Goal: Information Seeking & Learning: Learn about a topic

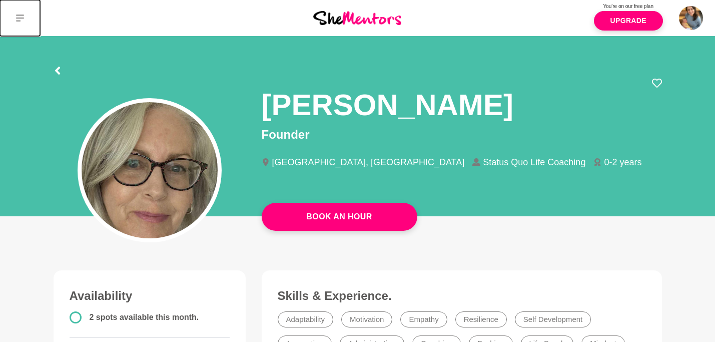
click at [18, 19] on icon at bounding box center [20, 18] width 8 height 8
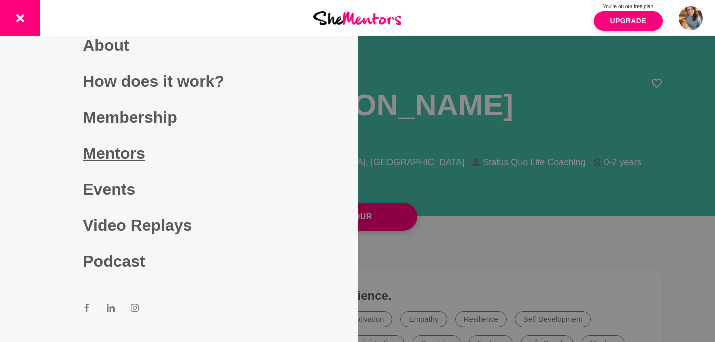
click at [108, 155] on link "Mentors" at bounding box center [179, 153] width 192 height 36
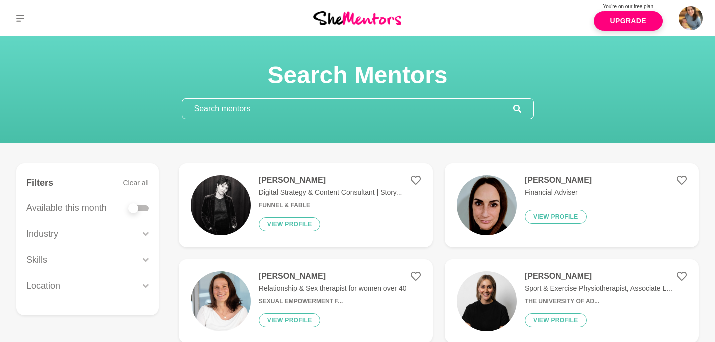
click at [139, 204] on label at bounding box center [139, 206] width 20 height 10
checkbox input "true"
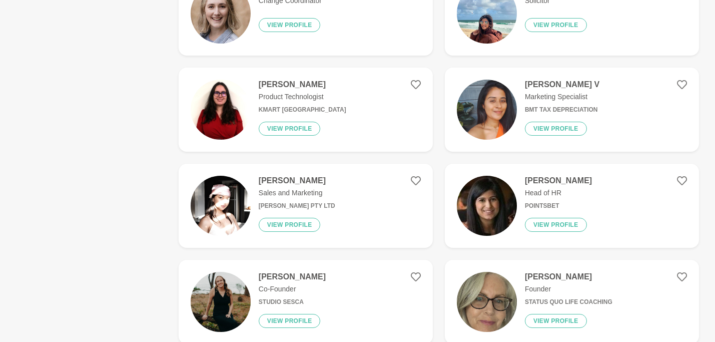
scroll to position [670, 0]
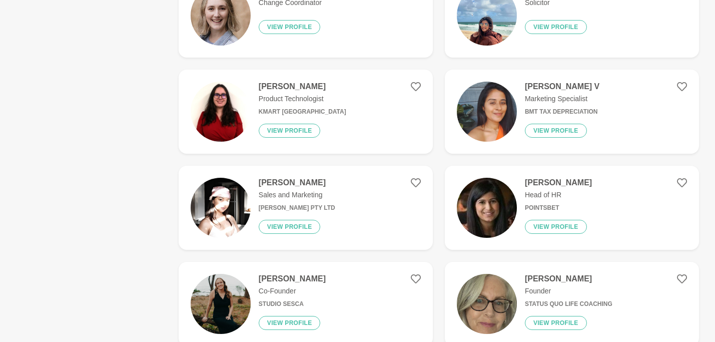
click at [485, 192] on img at bounding box center [487, 208] width 60 height 60
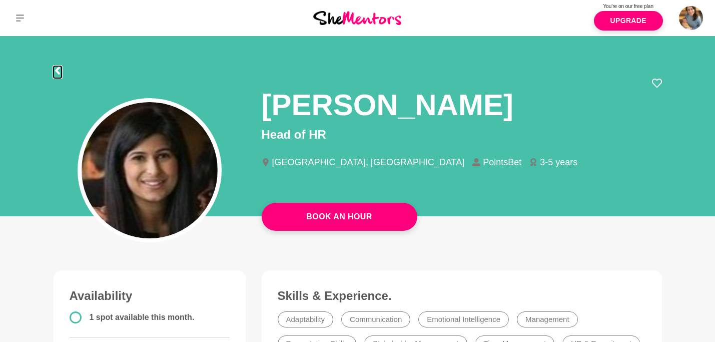
click at [57, 72] on icon at bounding box center [57, 71] width 5 height 8
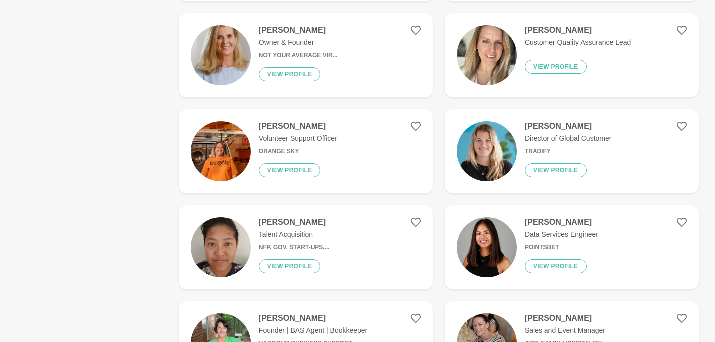
scroll to position [1406, 0]
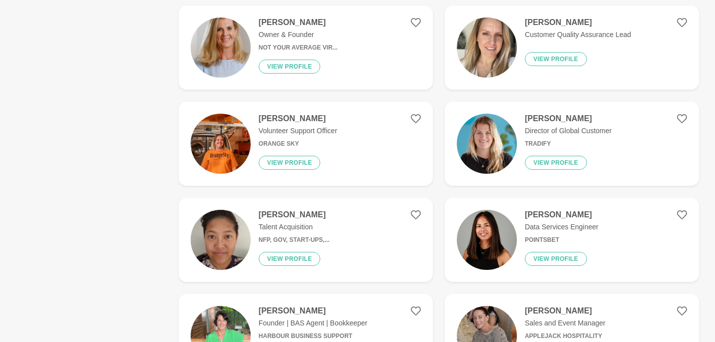
click at [323, 233] on div "Anna Sulit Talent Acquisition NFP, Gov, Start-Ups,... View profile" at bounding box center [290, 240] width 79 height 60
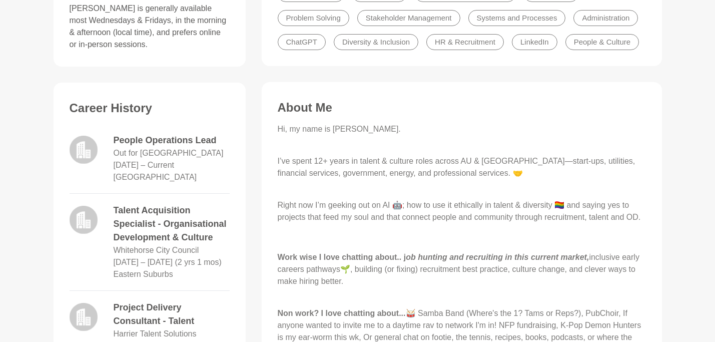
scroll to position [361, 0]
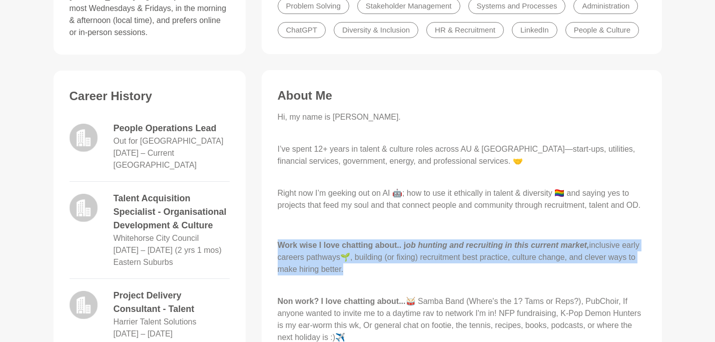
drag, startPoint x: 348, startPoint y: 280, endPoint x: 276, endPoint y: 258, distance: 75.3
copy p "Work wise I love chatting about.. j ob hunting and recruiting in this current m…"
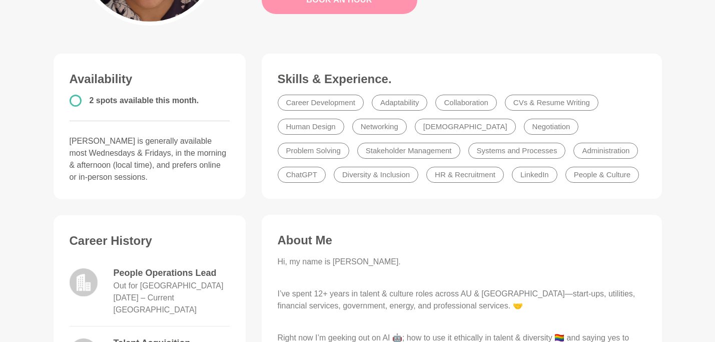
scroll to position [217, 0]
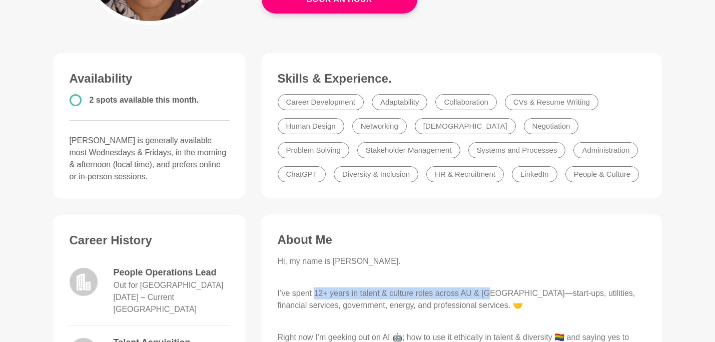
drag, startPoint x: 315, startPoint y: 294, endPoint x: 495, endPoint y: 298, distance: 180.1
click at [495, 298] on p "I’ve spent 12+ years in talent & culture roles across AU & UK—start-ups, utilit…" at bounding box center [462, 299] width 368 height 24
copy p "12+ years in talent & culture roles across AU & UK"
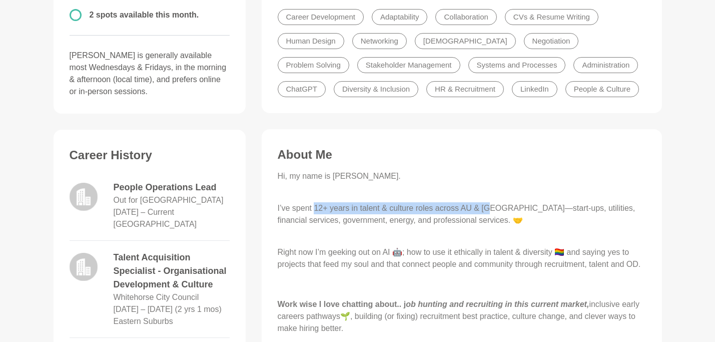
scroll to position [343, 0]
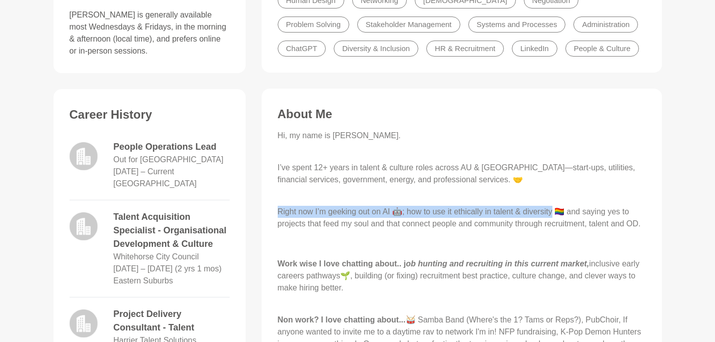
drag, startPoint x: 278, startPoint y: 211, endPoint x: 555, endPoint y: 211, distance: 277.1
click at [556, 213] on p "Right now I’m geeking out on AI 🤖; how to use it ethically in talent & diversit…" at bounding box center [462, 212] width 368 height 36
copy p "Right now I’m geeking out on AI 🤖; how to use it ethically in talent & diversity"
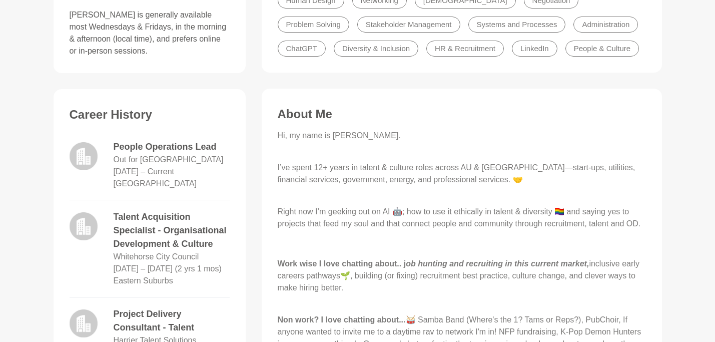
click at [335, 141] on p "Hi, my name is Anna." at bounding box center [462, 142] width 368 height 24
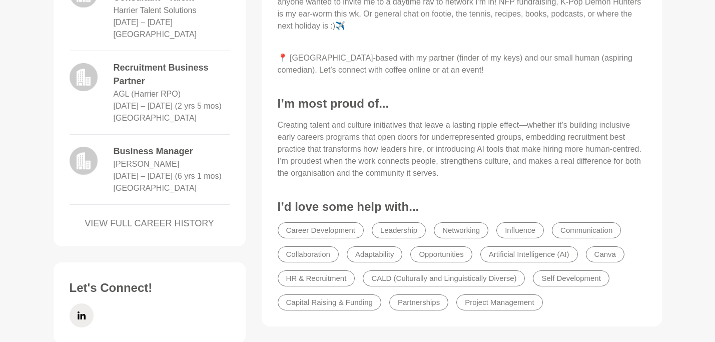
scroll to position [840, 0]
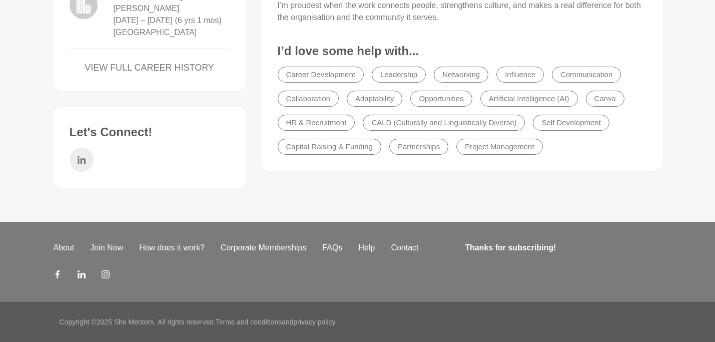
click at [80, 159] on icon at bounding box center [82, 160] width 8 height 24
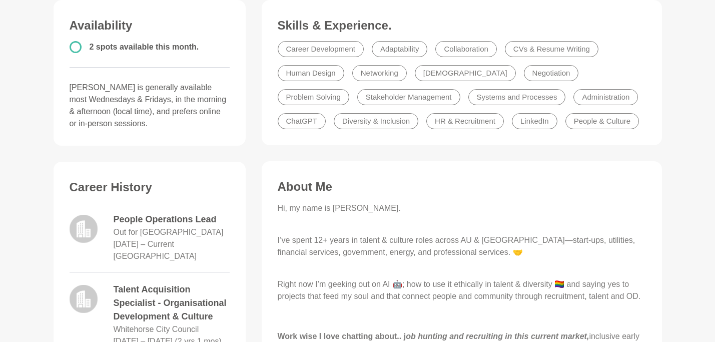
scroll to position [271, 0]
click at [565, 124] on li "People & Culture" at bounding box center [602, 120] width 74 height 16
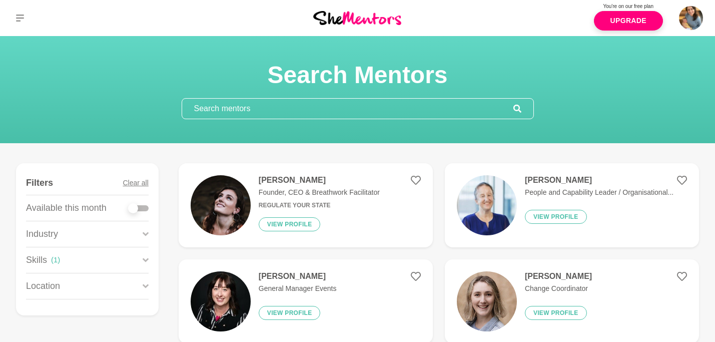
click at [217, 307] on img at bounding box center [221, 301] width 60 height 60
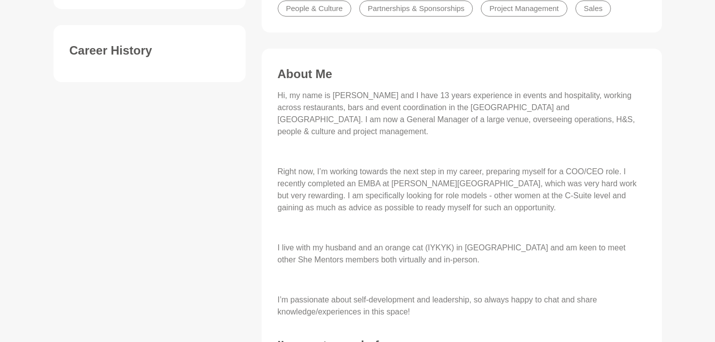
scroll to position [391, 0]
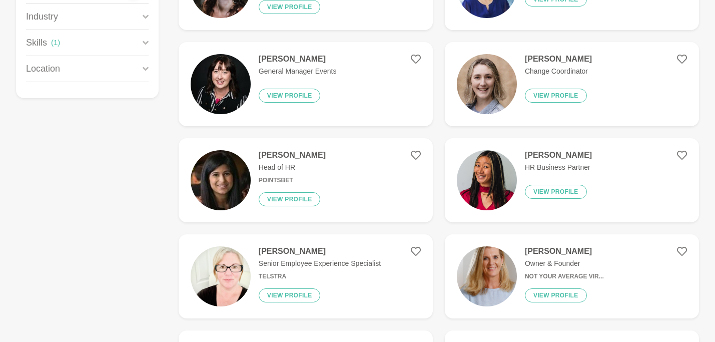
scroll to position [235, 0]
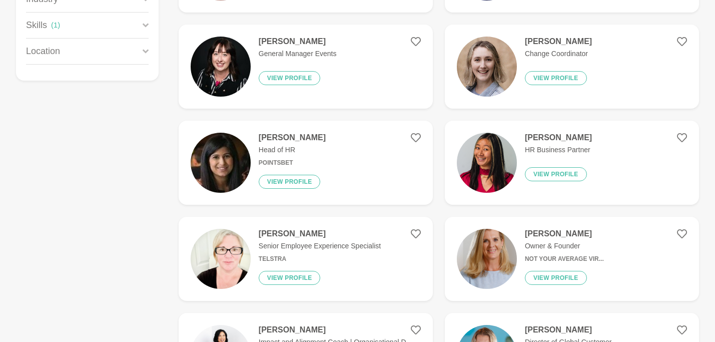
click at [232, 243] on img at bounding box center [221, 259] width 60 height 60
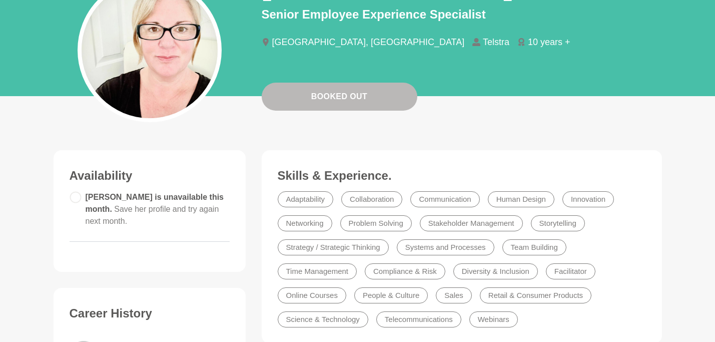
scroll to position [122, 0]
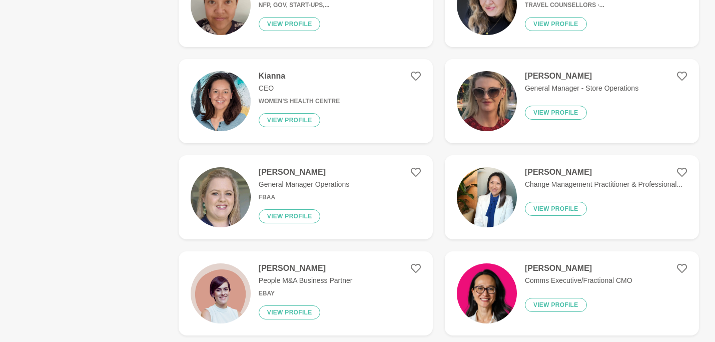
scroll to position [682, 0]
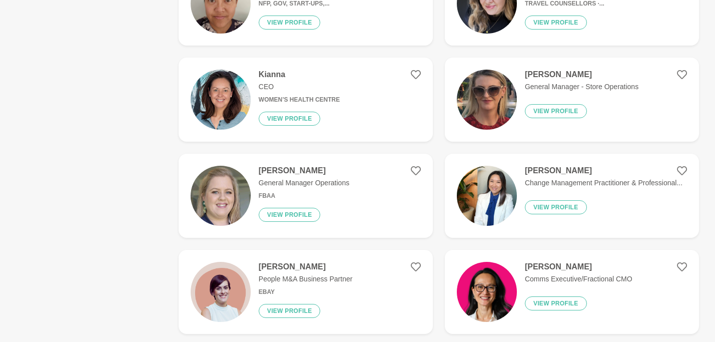
click at [280, 277] on p "People M&A Business Partner" at bounding box center [306, 279] width 94 height 11
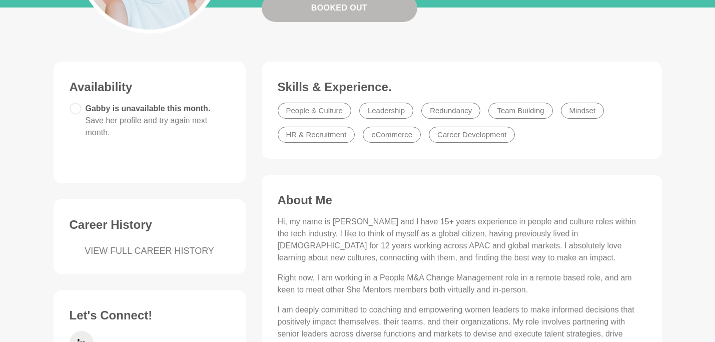
scroll to position [285, 0]
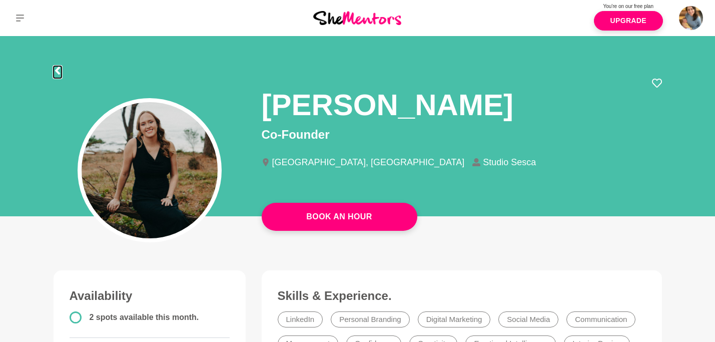
click at [57, 72] on icon at bounding box center [57, 71] width 5 height 8
